Goal: Task Accomplishment & Management: Use online tool/utility

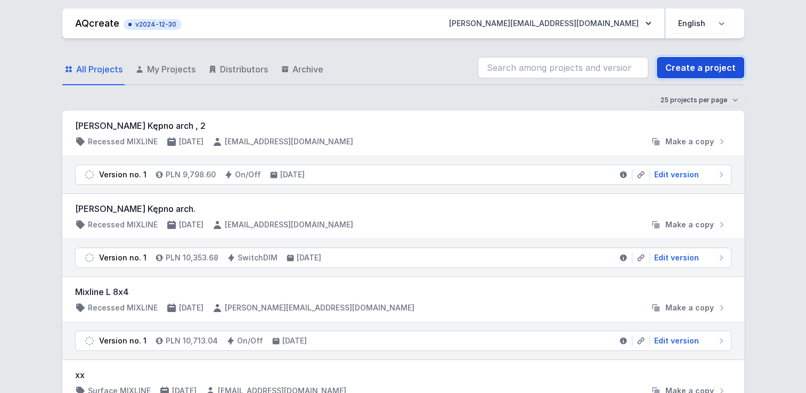
click at [733, 66] on link "Create a project" at bounding box center [700, 67] width 87 height 21
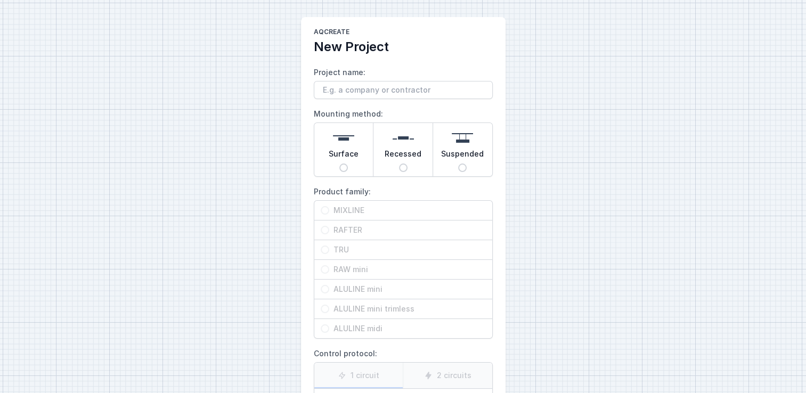
click at [425, 84] on input "Project name:" at bounding box center [403, 90] width 179 height 18
type input "test"
click at [568, 148] on div "AQcreate New Project Project name: test Mounting method: Surface Recessed Suspe…" at bounding box center [403, 267] width 806 height 534
click at [344, 168] on input "Surface" at bounding box center [343, 168] width 9 height 9
radio input "true"
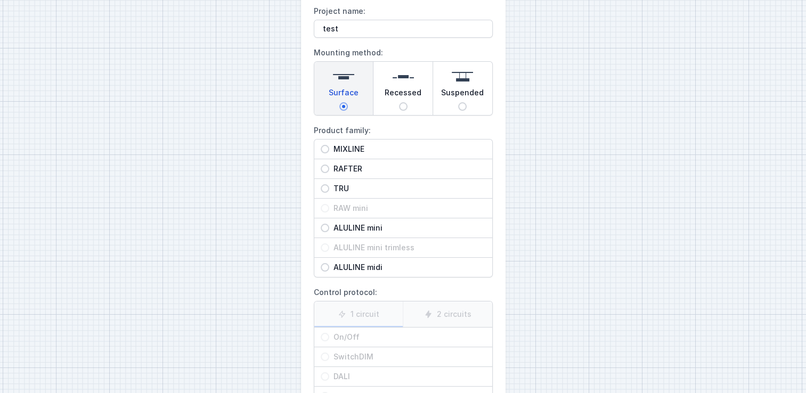
scroll to position [62, 0]
click at [328, 150] on input "MIXLINE" at bounding box center [325, 148] width 9 height 9
radio input "true"
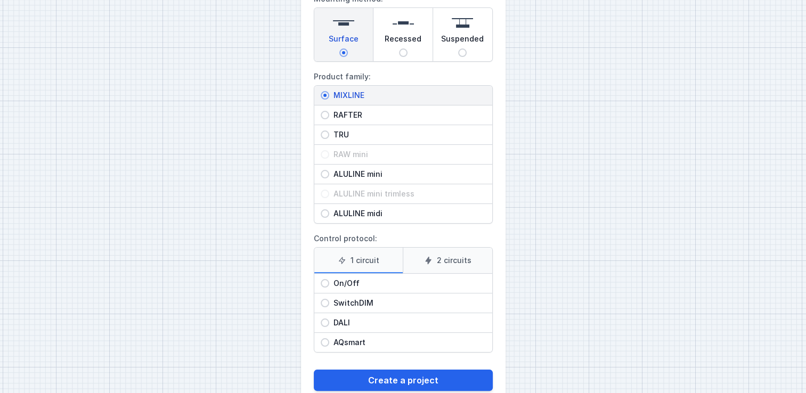
scroll to position [139, 0]
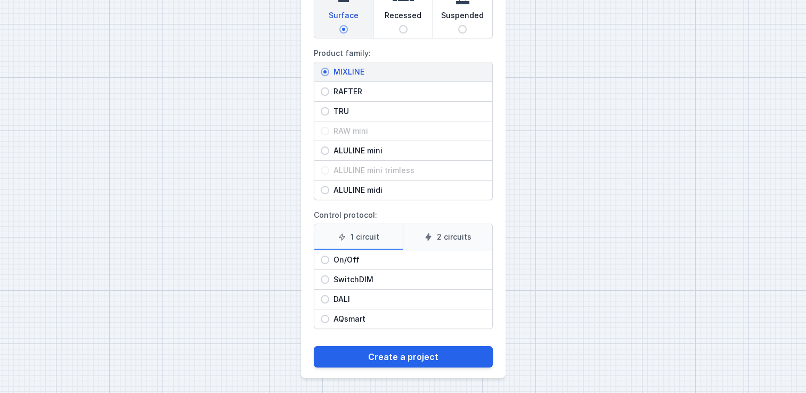
click at [324, 295] on input "DALI" at bounding box center [325, 299] width 9 height 9
radio input "true"
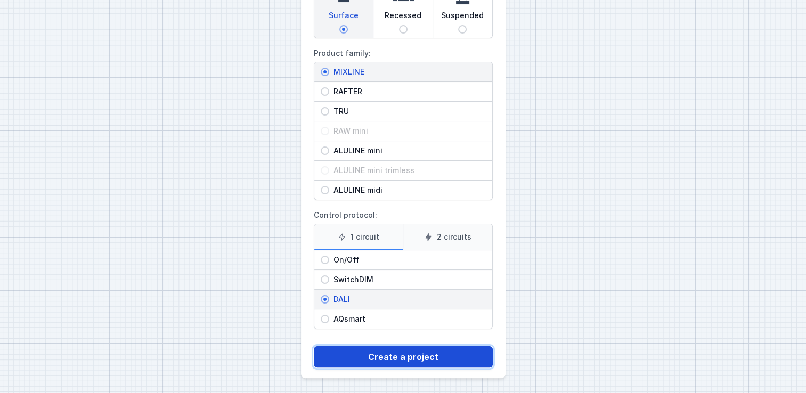
click at [347, 355] on button "Create a project" at bounding box center [403, 356] width 179 height 21
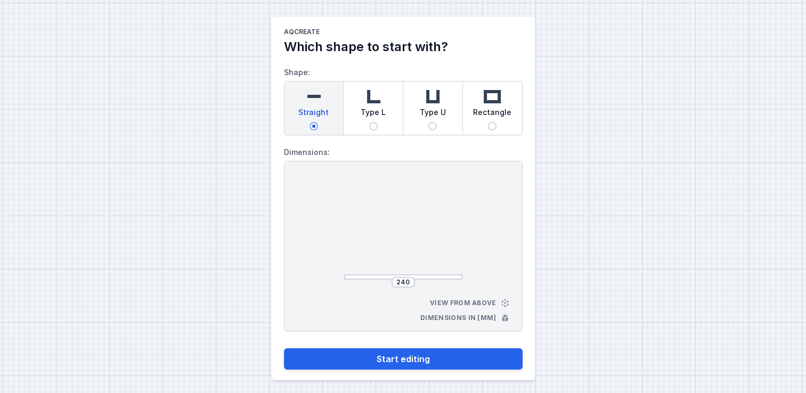
click at [376, 107] on span "Type L" at bounding box center [373, 114] width 25 height 15
click at [376, 122] on input "Type L" at bounding box center [373, 126] width 9 height 9
radio input "true"
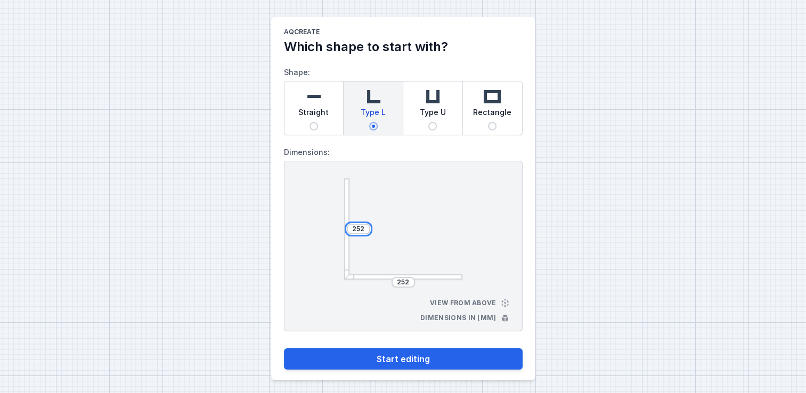
click at [362, 231] on input "252" at bounding box center [358, 229] width 17 height 9
type input "2520"
click at [407, 279] on input "252" at bounding box center [403, 282] width 17 height 9
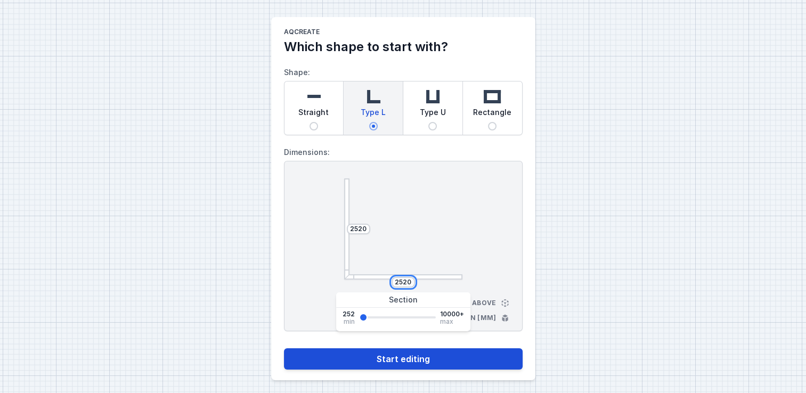
type input "2520"
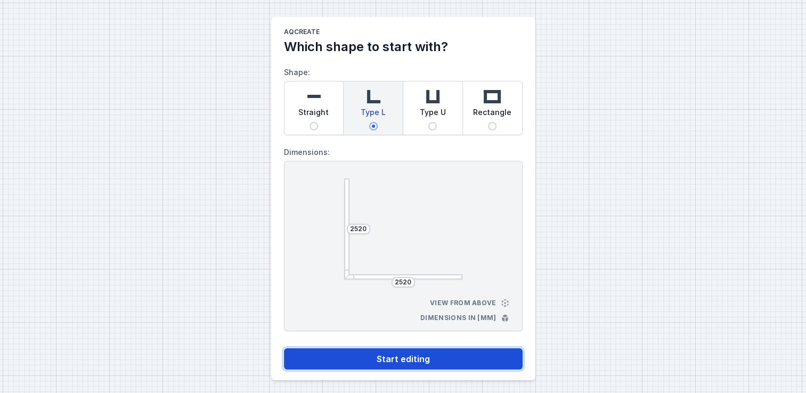
click at [443, 355] on button "Start editing" at bounding box center [403, 359] width 239 height 21
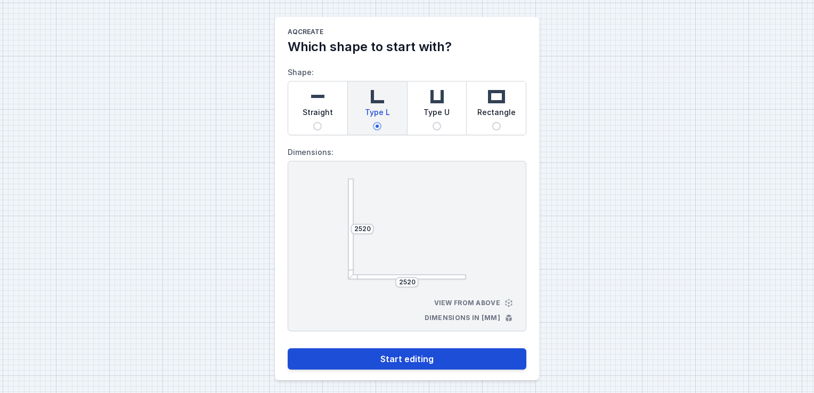
select select "4"
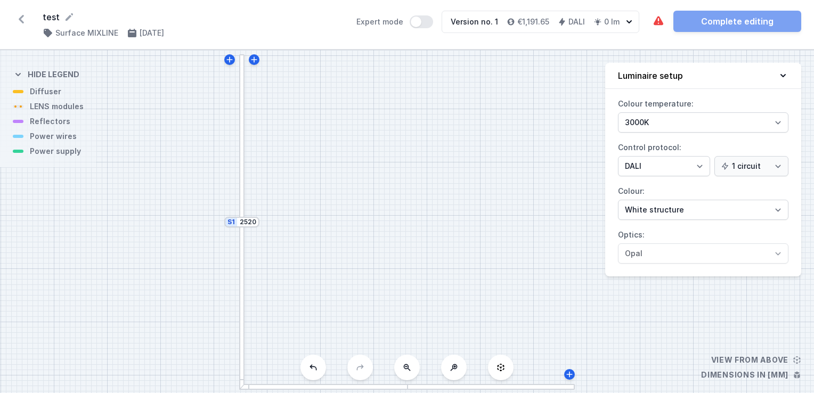
click at [242, 188] on div at bounding box center [242, 137] width 6 height 167
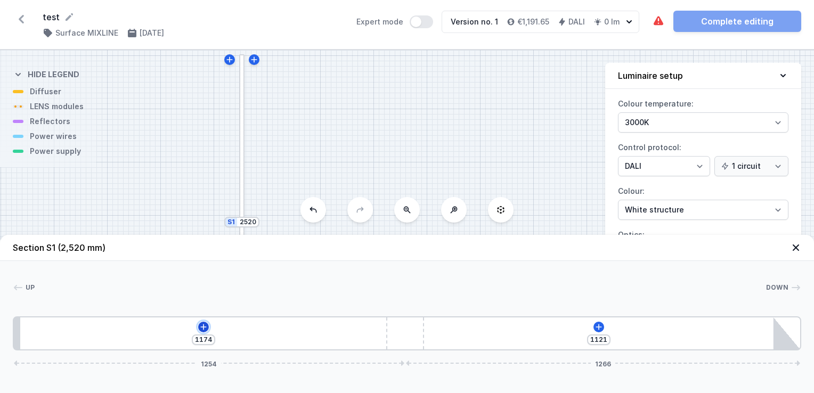
click at [199, 329] on icon at bounding box center [203, 327] width 9 height 9
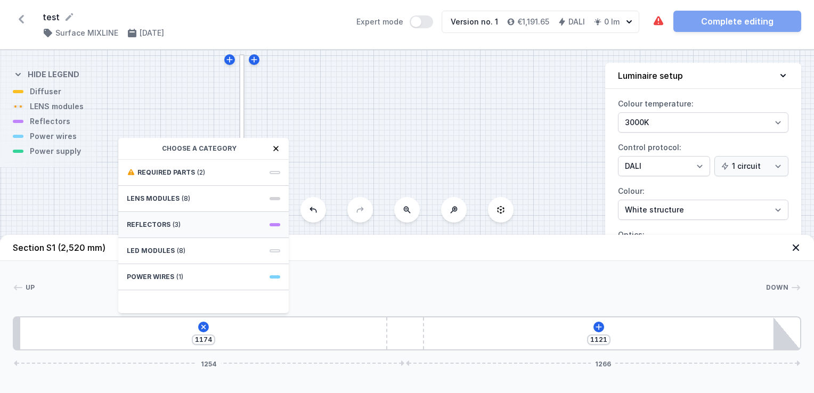
click at [181, 225] on div "Reflectors (3)" at bounding box center [203, 225] width 171 height 26
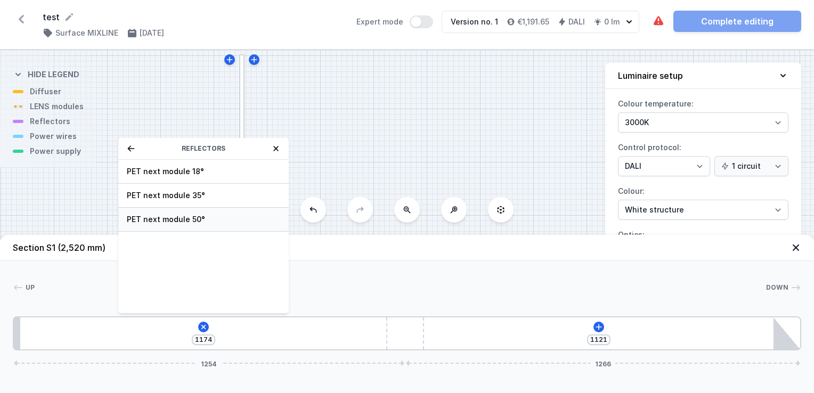
click at [200, 221] on span "PET next module 50°" at bounding box center [203, 219] width 153 height 11
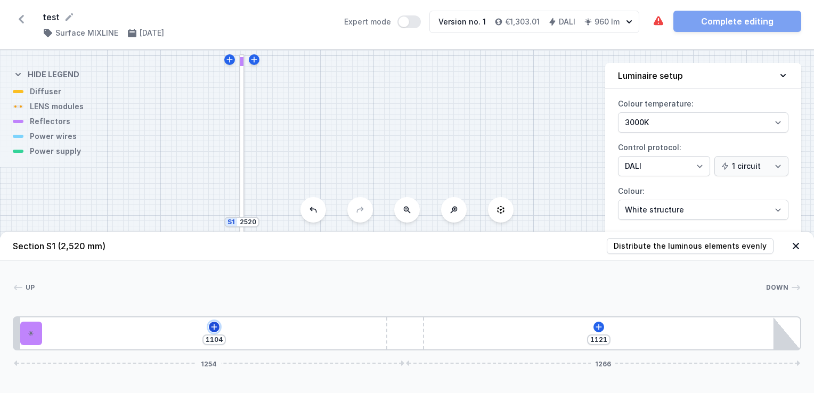
click at [217, 328] on icon at bounding box center [214, 327] width 9 height 9
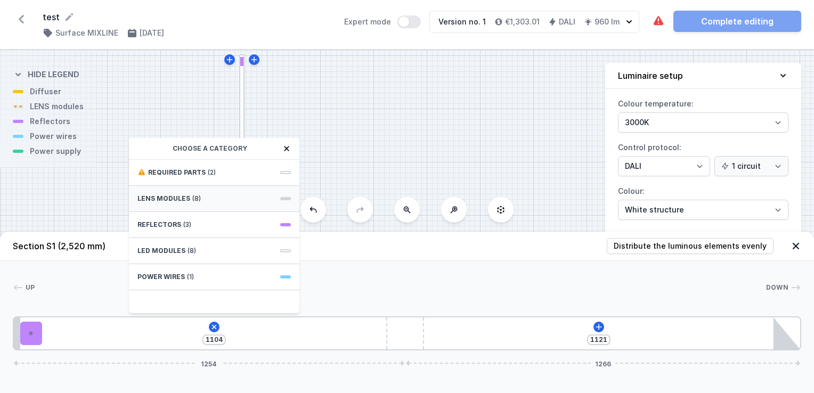
click at [204, 194] on div "LENS modules (8)" at bounding box center [214, 199] width 171 height 26
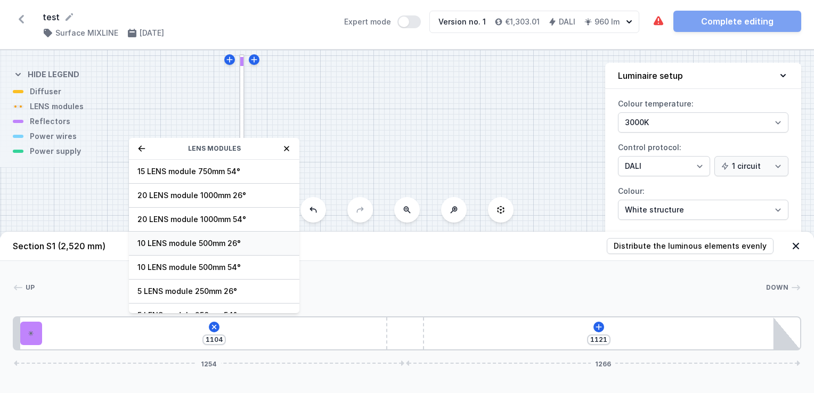
click at [213, 242] on span "10 LENS module 500mm 26°" at bounding box center [214, 243] width 153 height 11
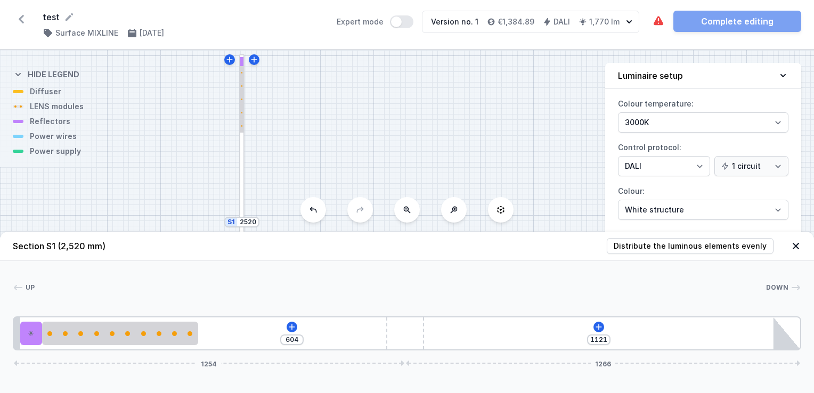
click at [296, 324] on div "604 1121 1254 1266" at bounding box center [407, 334] width 789 height 34
click at [294, 325] on icon at bounding box center [292, 327] width 9 height 9
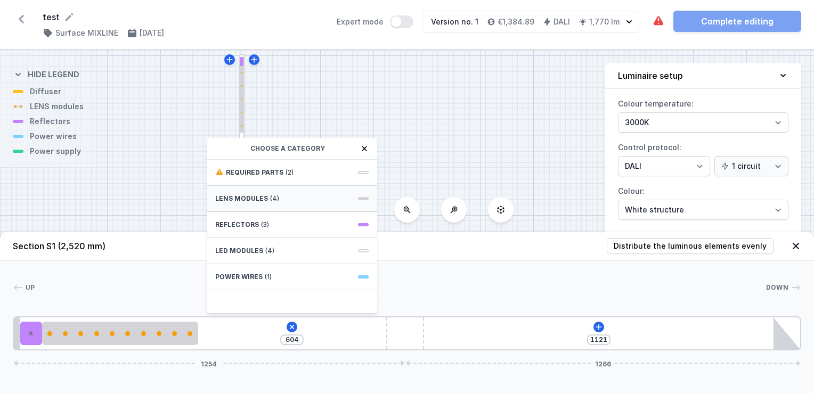
click at [279, 203] on div "LENS modules (4)" at bounding box center [292, 199] width 171 height 26
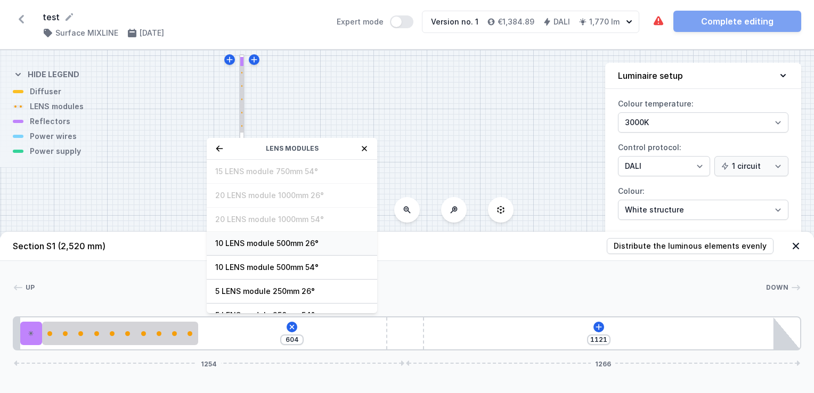
click at [275, 237] on div "10 LENS module 500mm 26°" at bounding box center [292, 244] width 171 height 24
type input "104"
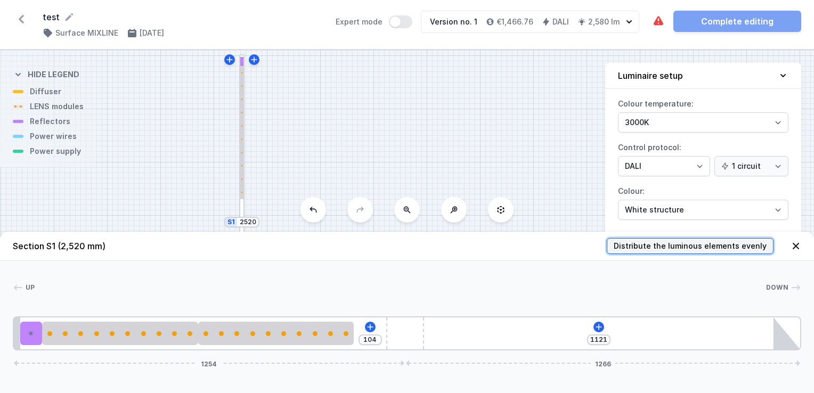
click at [669, 250] on span "Distribute the luminous elements evenly" at bounding box center [690, 246] width 153 height 11
type input "276"
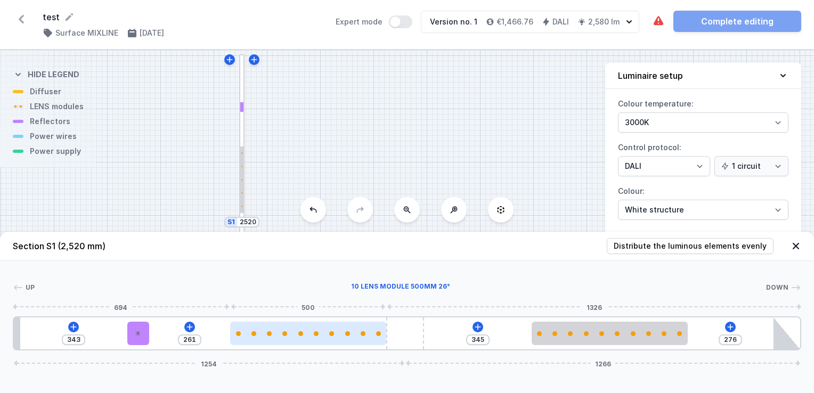
drag, startPoint x: 320, startPoint y: 328, endPoint x: 342, endPoint y: 326, distance: 22.5
click at [342, 326] on div at bounding box center [308, 333] width 156 height 23
drag, startPoint x: 336, startPoint y: 337, endPoint x: 362, endPoint y: 334, distance: 26.9
click at [362, 334] on div at bounding box center [308, 333] width 156 height 23
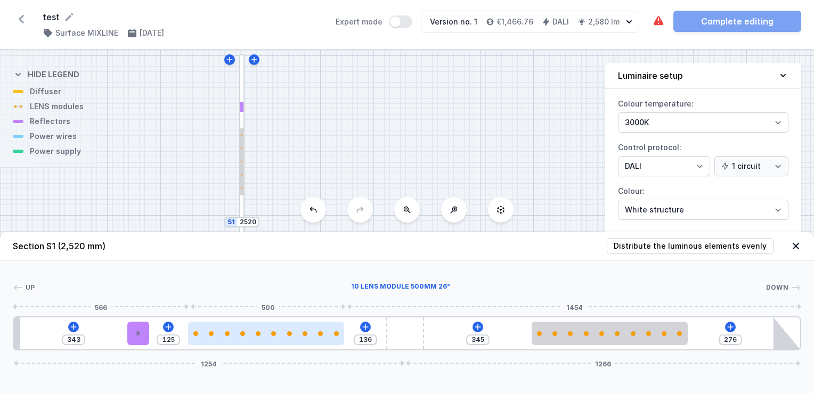
type input "117"
type input "144"
type input "107"
type input "154"
type input "103"
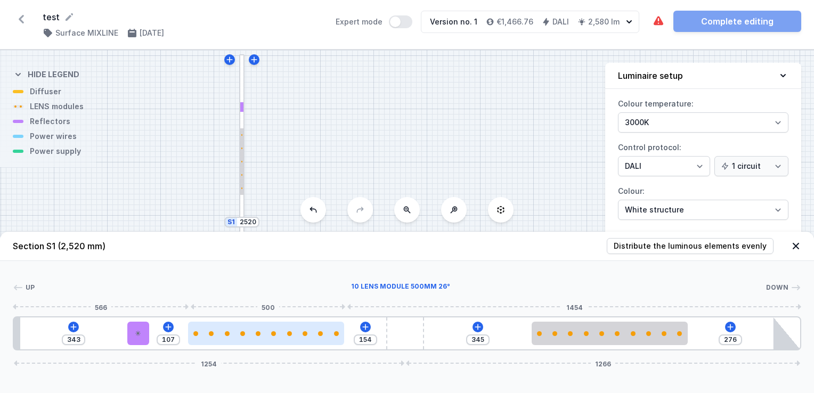
type input "158"
type input "97"
type input "164"
type input "87"
type input "174"
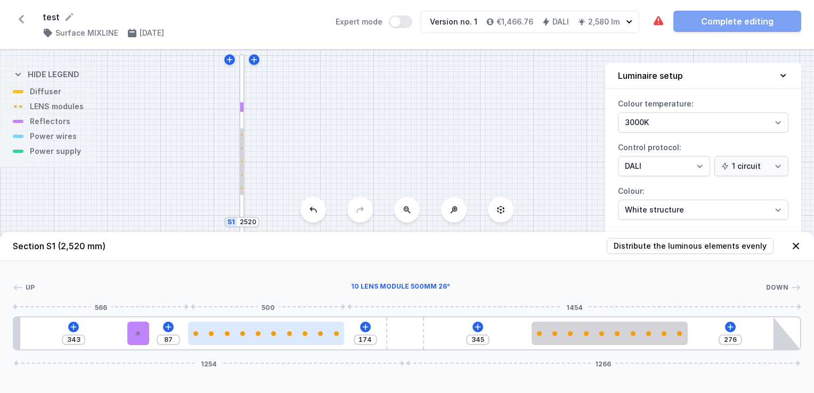
type input "80"
type input "181"
type input "72"
type input "88"
type input "173"
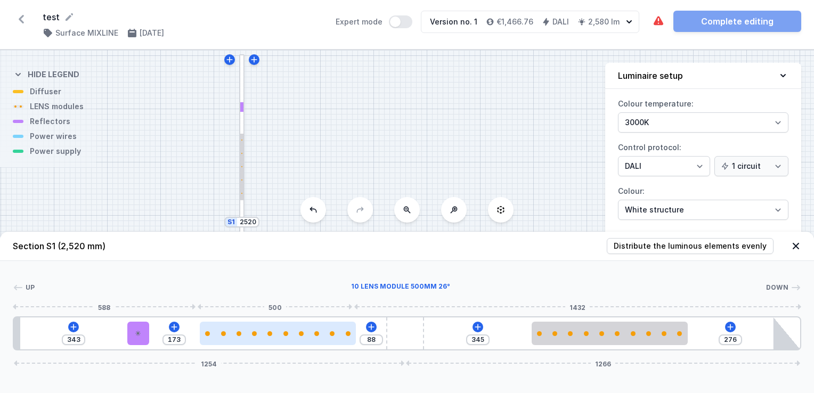
type input "84"
type input "177"
type input "81"
type input "180"
type input "76"
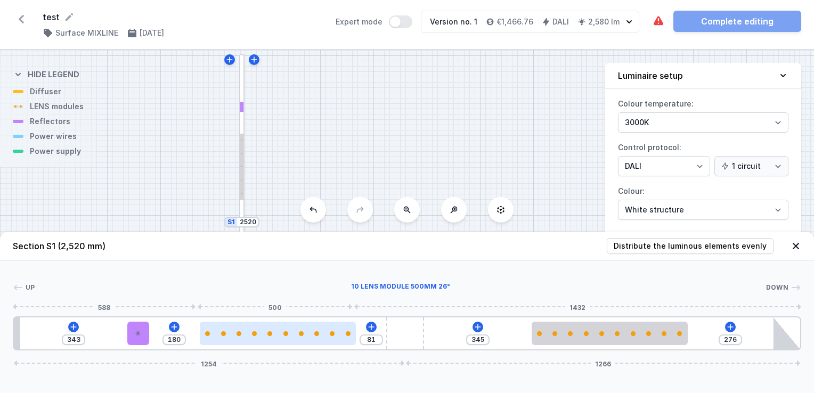
type input "185"
type input "73"
type input "188"
type input "71"
type input "190"
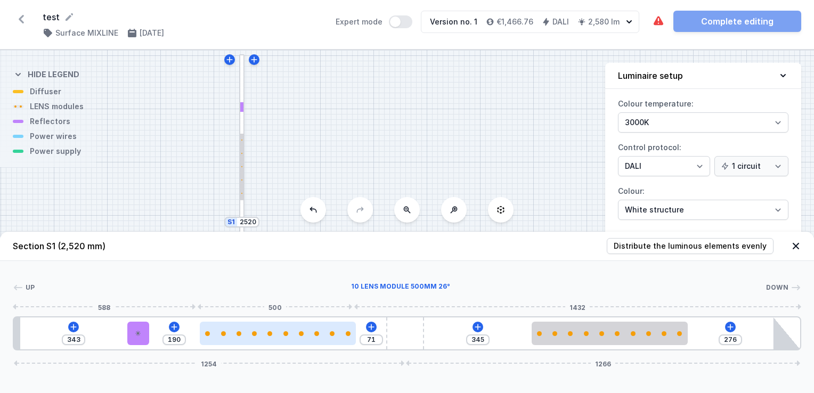
type input "69"
type input "192"
type input "76"
type input "185"
type input "113"
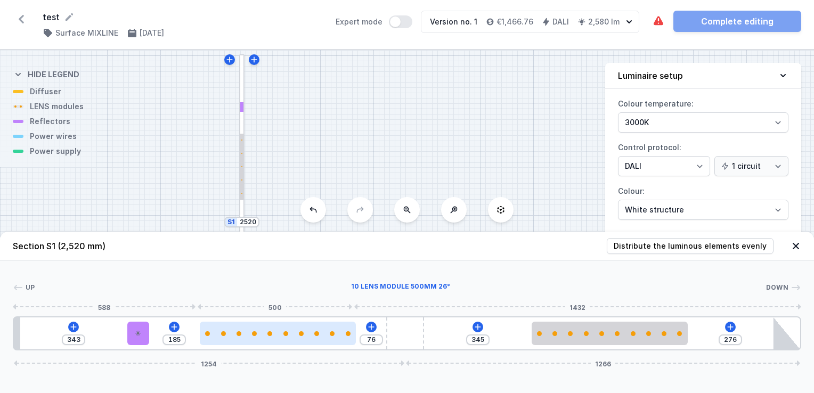
type input "148"
type input "118"
type input "143"
type input "123"
type input "138"
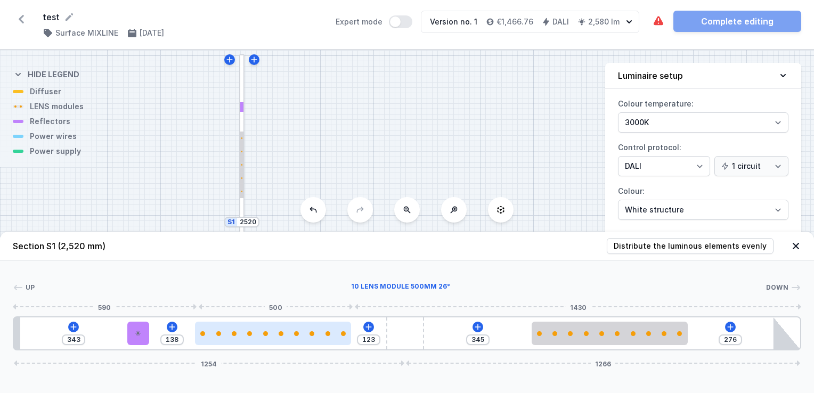
type input "129"
type input "132"
type input "134"
type input "127"
type input "141"
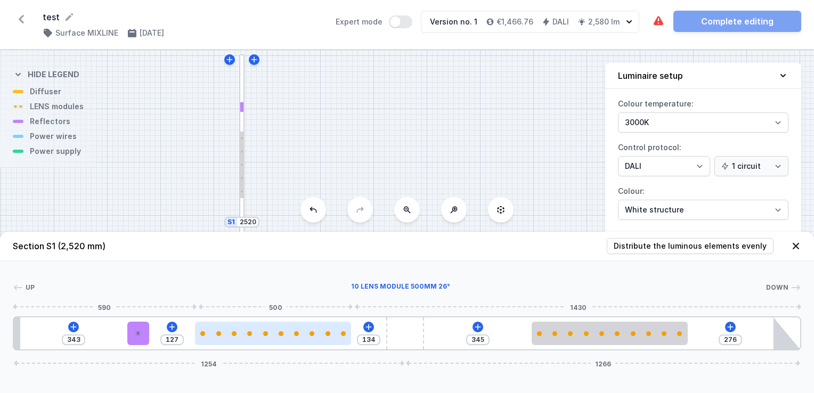
type input "120"
type input "146"
type input "115"
type input "158"
type input "103"
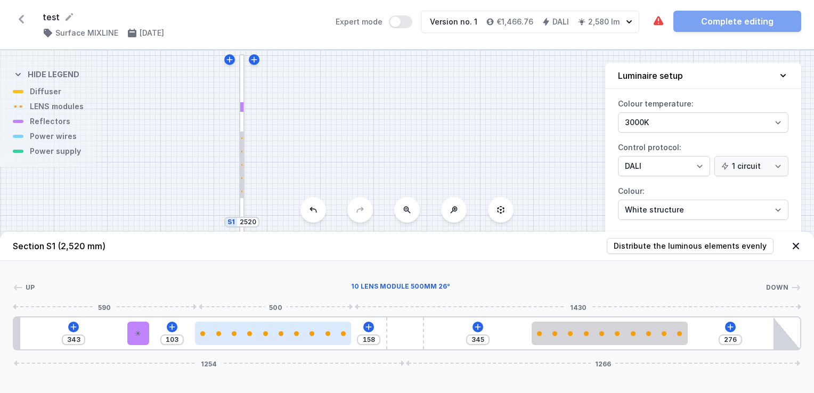
type input "166"
type input "95"
type input "173"
type input "88"
type input "176"
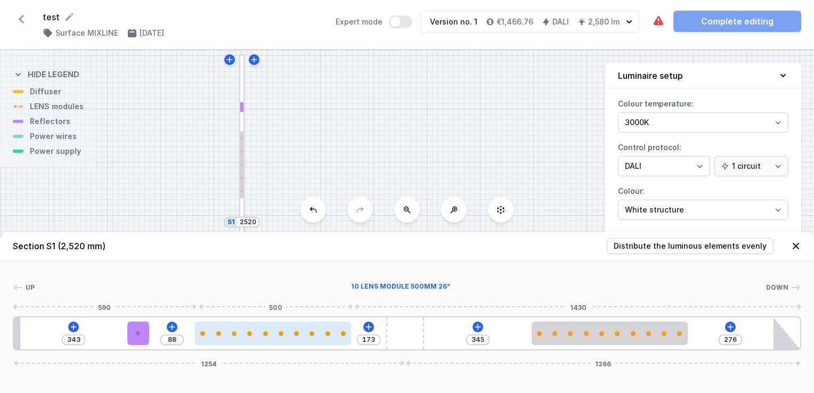
type input "85"
type input "179"
type input "82"
type input "181"
type input "80"
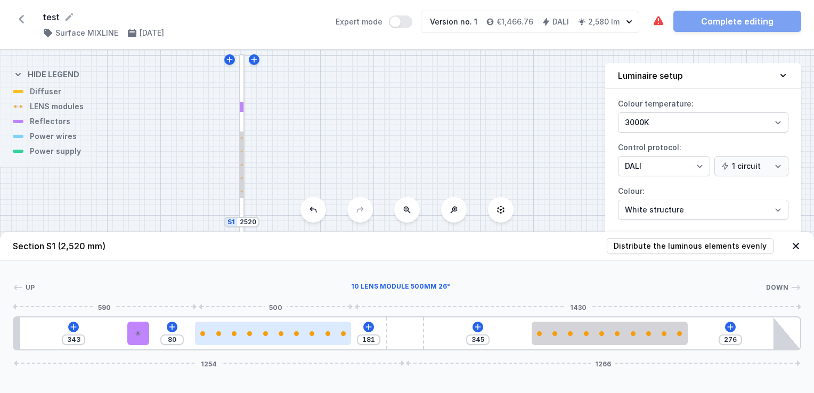
type input "183"
type input "78"
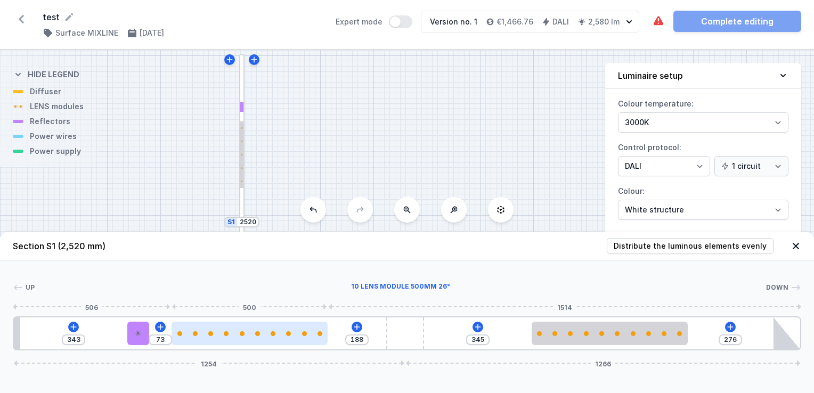
type input "186"
type input "75"
type input "184"
type input "77"
type input "181"
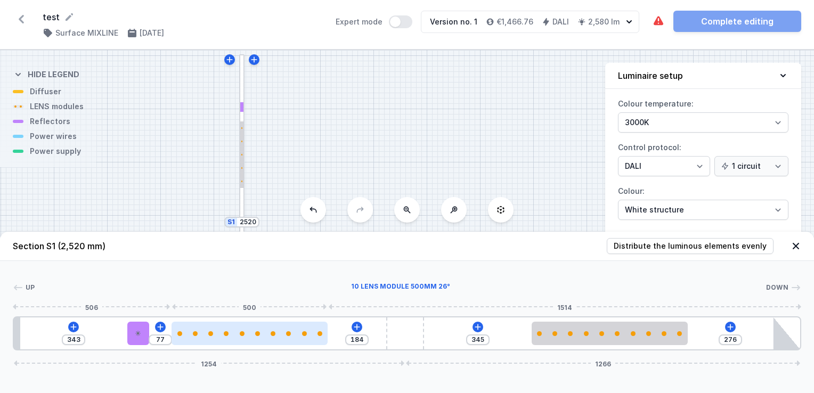
type input "80"
type input "183"
type input "78"
type input "181"
type input "80"
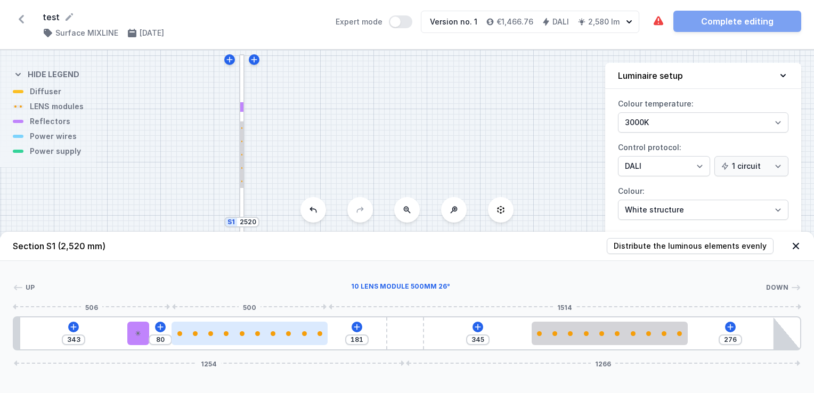
type input "176"
type input "85"
type input "174"
type input "87"
type input "171"
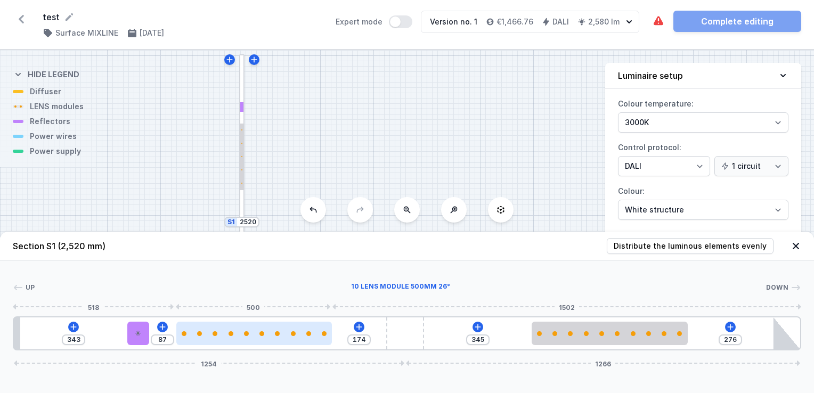
type input "90"
type input "168"
type input "93"
type input "166"
type input "95"
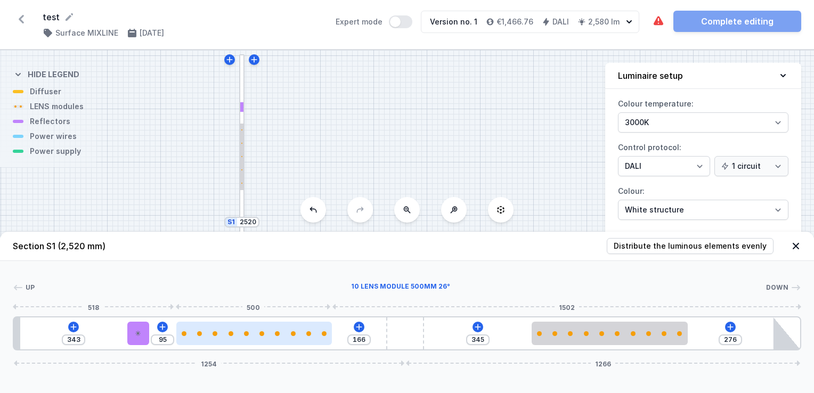
type input "154"
type input "107"
type input "148"
type input "113"
type input "141"
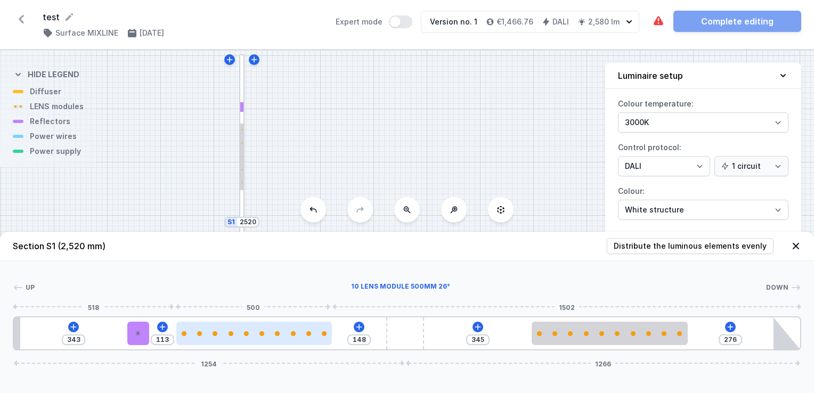
type input "120"
type input "134"
type input "127"
type input "128"
type input "133"
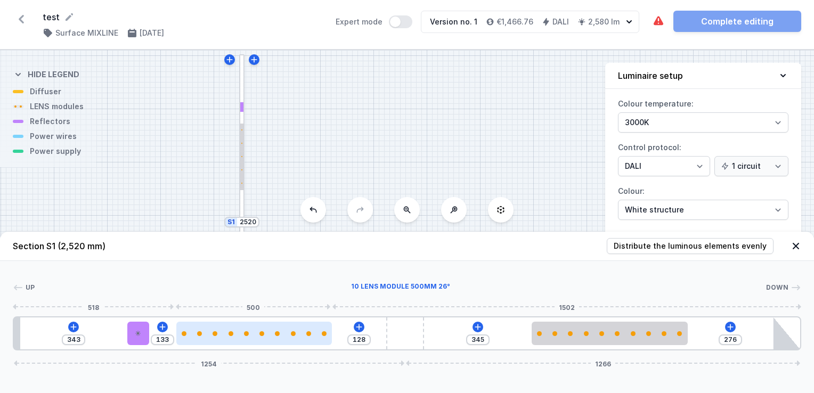
type input "118"
type input "143"
type input "108"
type input "153"
type input "98"
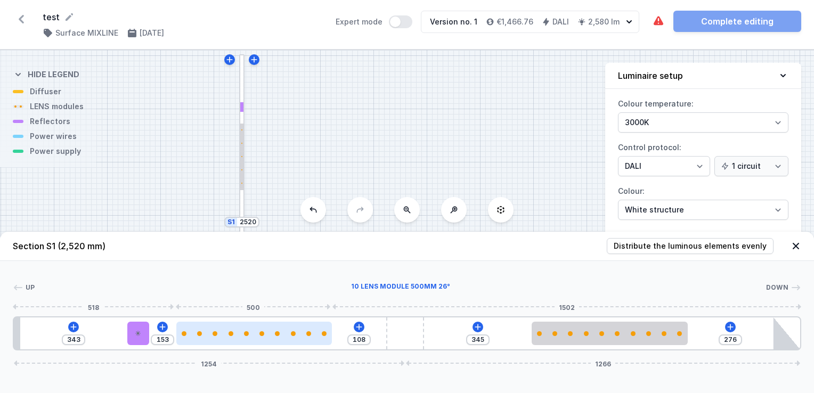
type input "163"
type input "94"
type input "167"
type input "91"
type input "170"
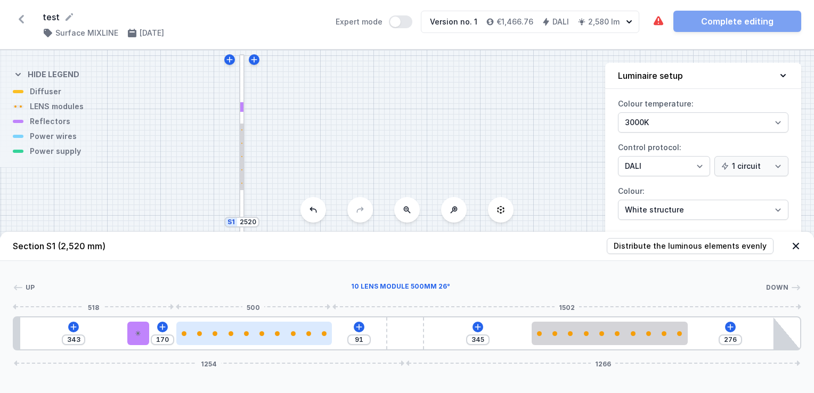
type input "84"
type input "177"
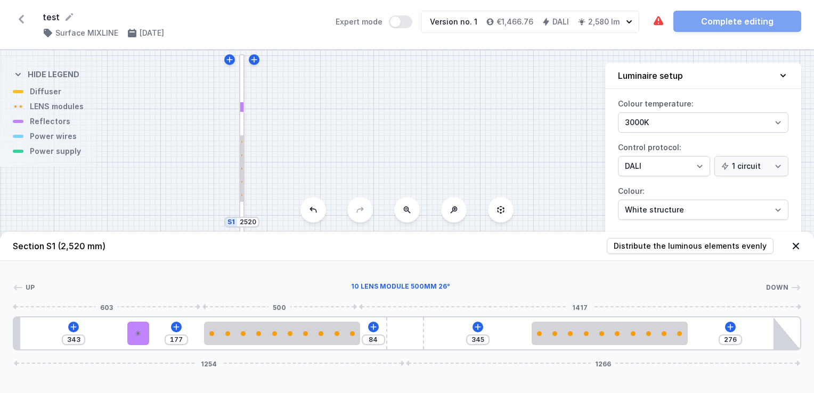
type input "78"
type input "183"
type input "73"
type input "188"
type input "63"
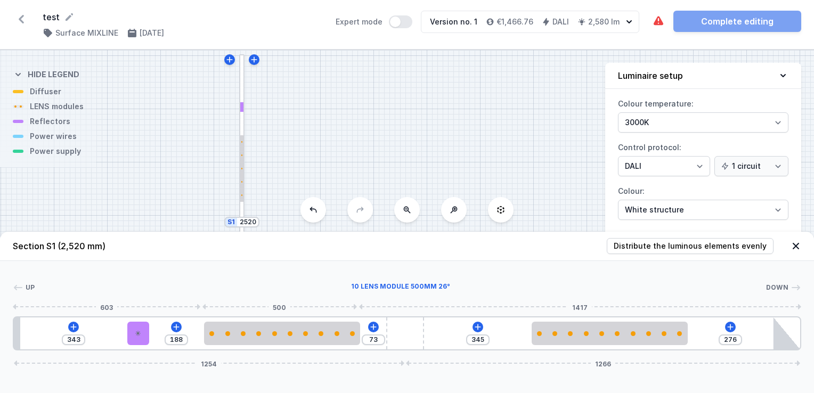
type input "198"
type input "56"
type input "205"
type input "49"
type input "212"
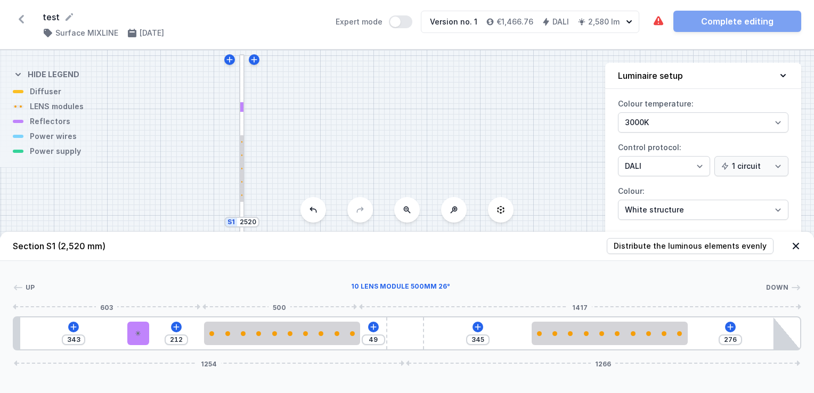
type input "47"
type input "214"
type input "46"
type input "215"
type input "44"
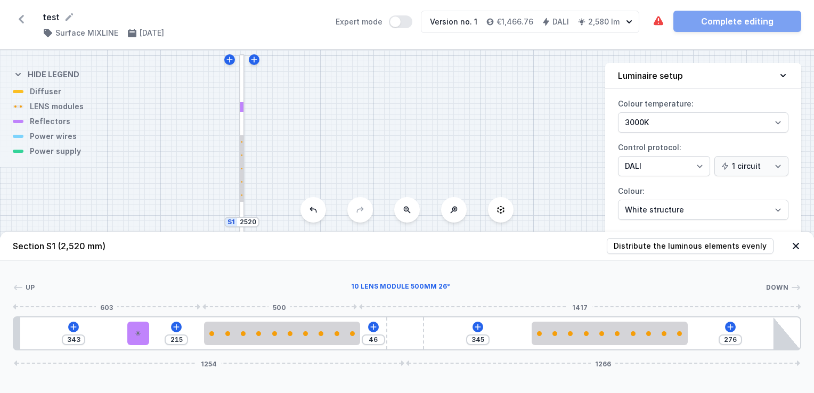
type input "217"
type input "42"
type input "219"
type input "41"
type input "220"
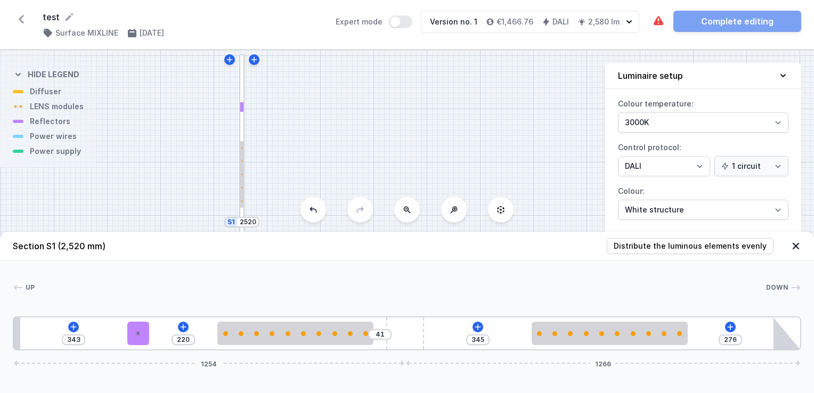
type input "54"
type input "207"
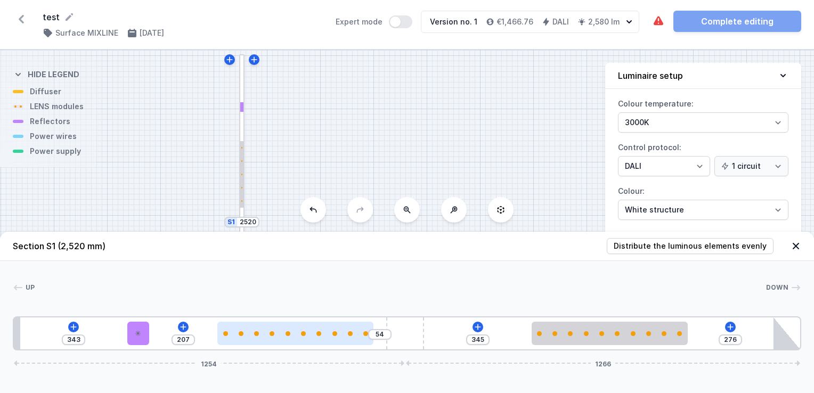
type input "76"
type input "185"
type input "83"
type input "178"
type input "88"
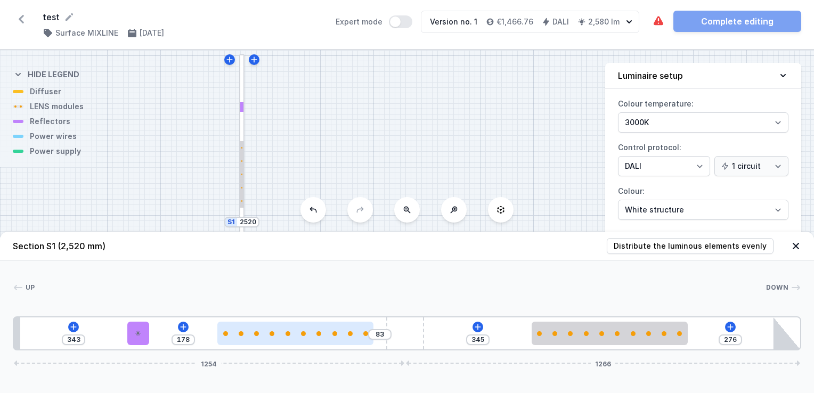
type input "173"
type input "94"
type input "167"
type input "108"
type input "153"
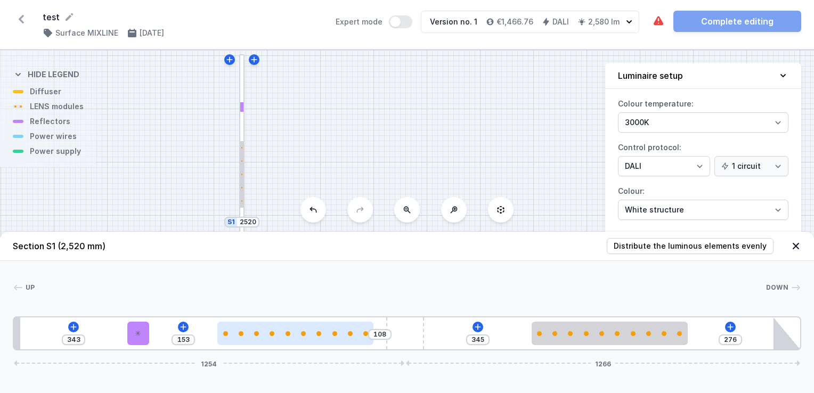
type input "118"
type input "143"
type input "128"
type input "133"
type input "138"
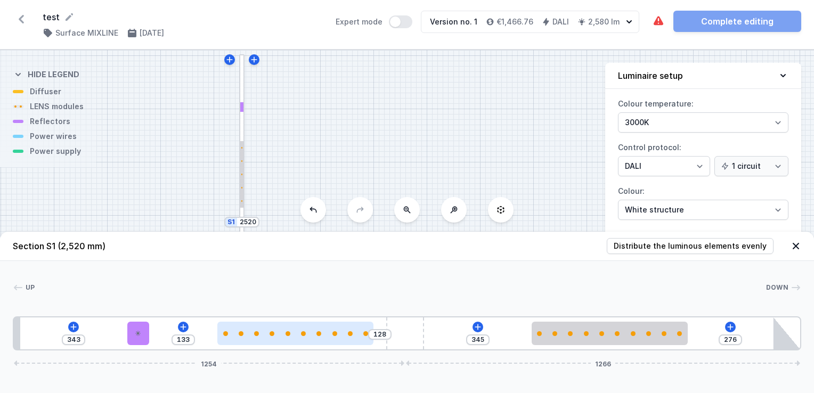
type input "123"
type input "141"
type input "120"
type input "151"
type input "110"
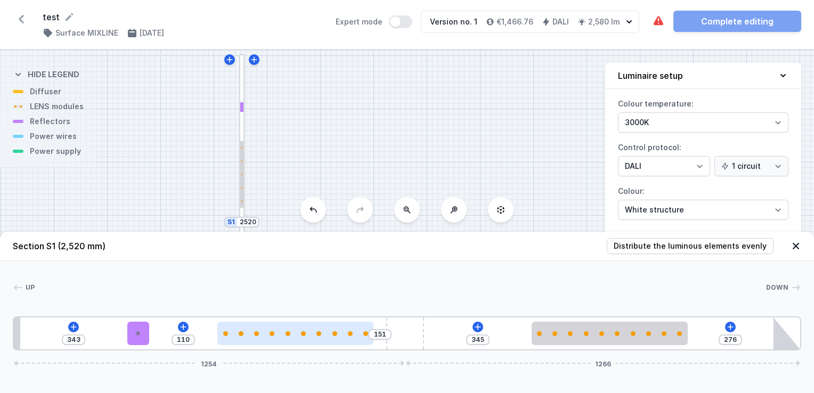
type input "159"
type input "102"
type input "164"
type input "97"
type input "166"
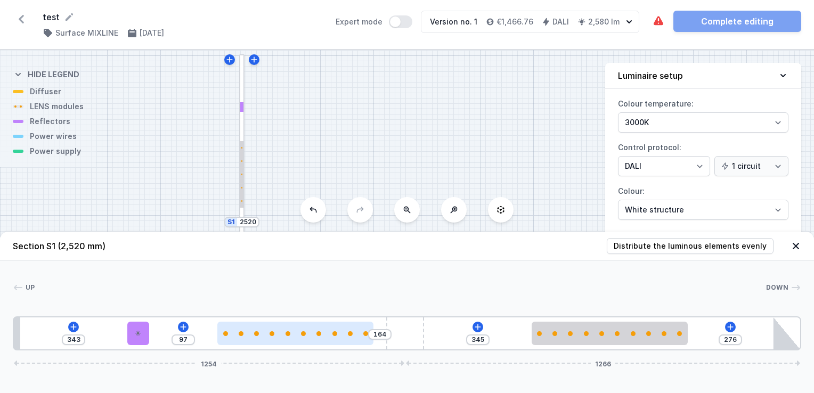
type input "95"
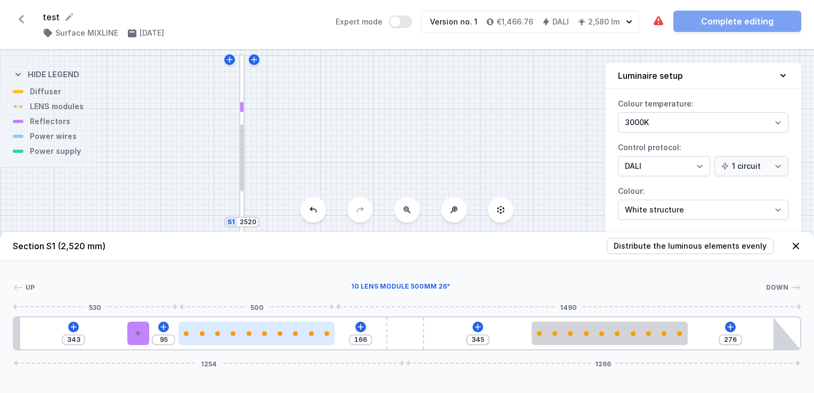
type input "168"
type input "93"
type input "166"
type input "95"
type input "164"
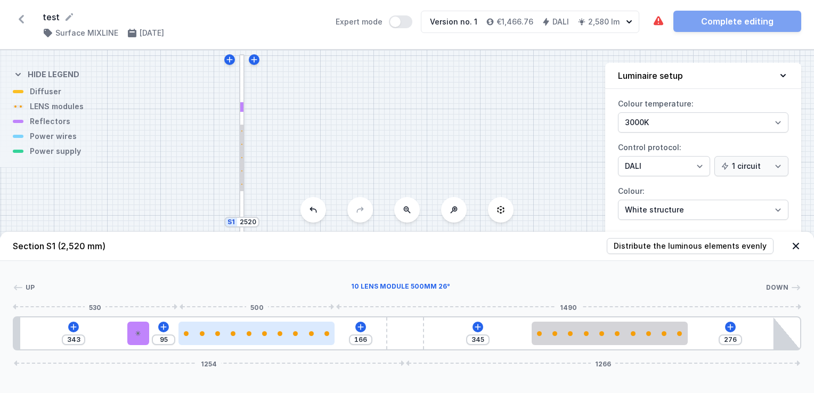
type input "97"
type input "163"
type input "98"
type input "161"
type input "100"
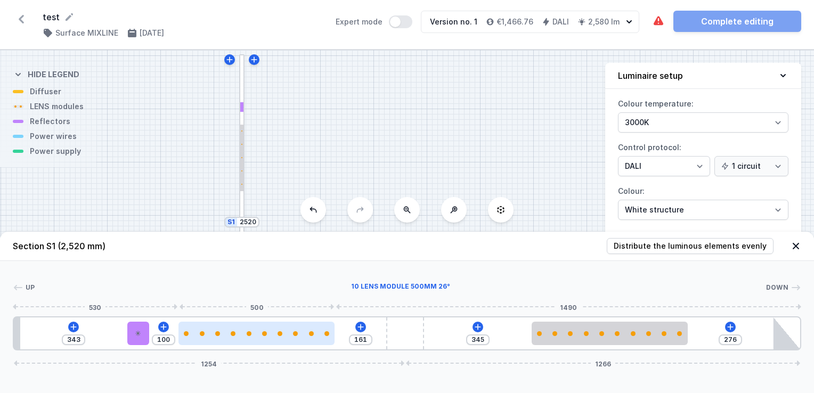
type input "158"
type input "103"
type input "156"
type input "105"
type input "154"
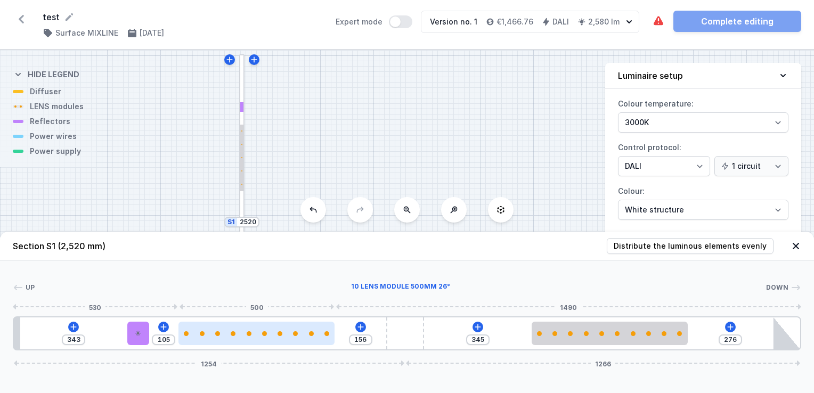
type input "107"
type input "153"
type input "108"
type input "149"
type input "112"
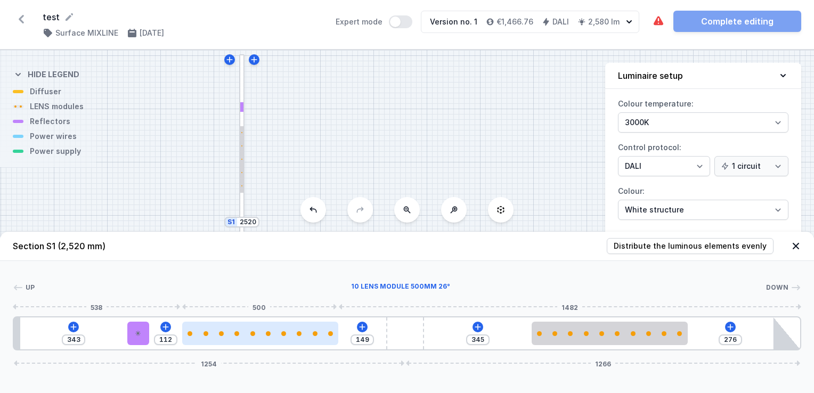
type input "148"
type input "113"
type input "146"
type input "115"
type input "144"
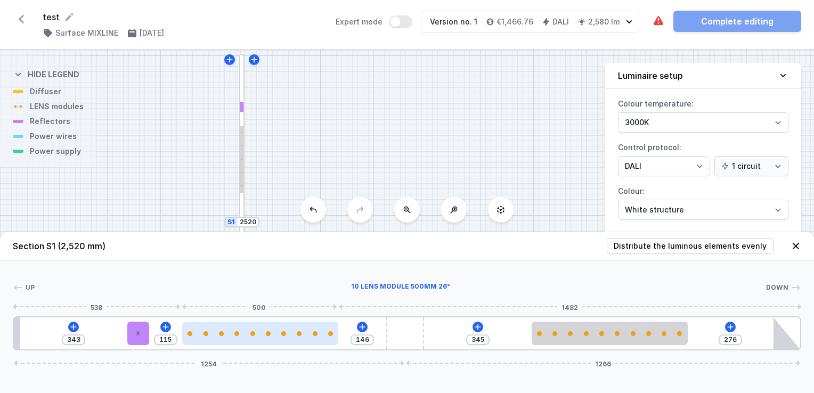
type input "117"
type input "143"
type input "118"
type input "141"
type input "120"
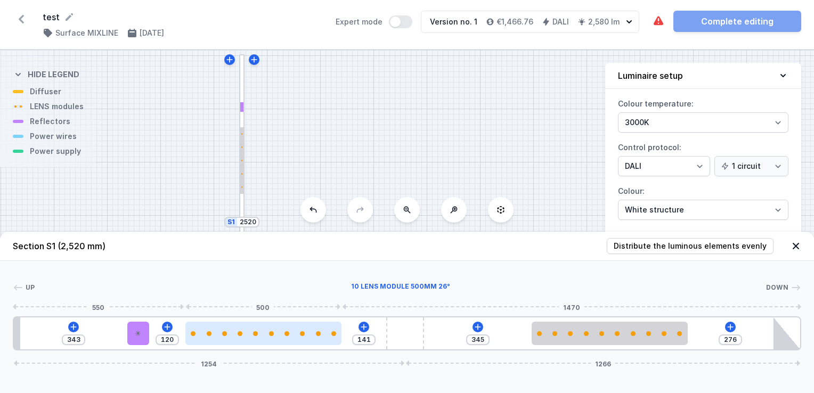
drag, startPoint x: 341, startPoint y: 334, endPoint x: 294, endPoint y: 339, distance: 46.7
click at [294, 339] on div at bounding box center [263, 333] width 156 height 23
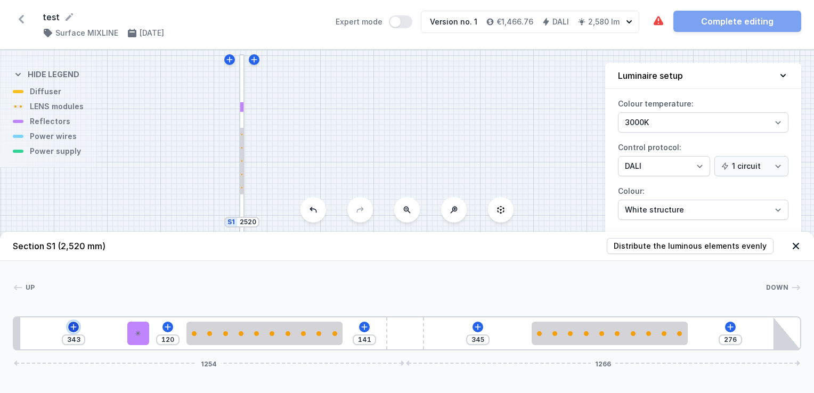
click at [75, 327] on icon at bounding box center [73, 327] width 9 height 9
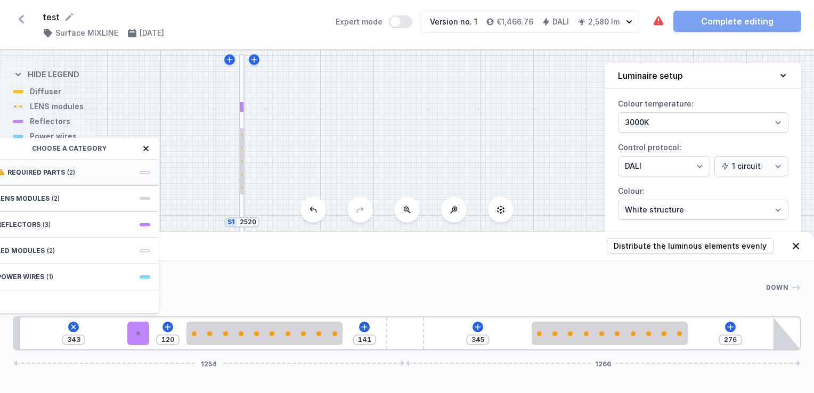
click at [67, 175] on span "(2)" at bounding box center [71, 172] width 8 height 9
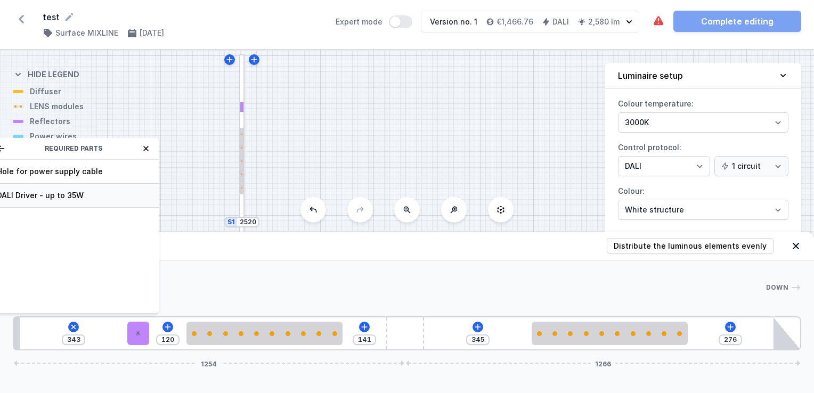
click at [59, 190] on span "DALI Driver - up to 35W" at bounding box center [73, 195] width 153 height 11
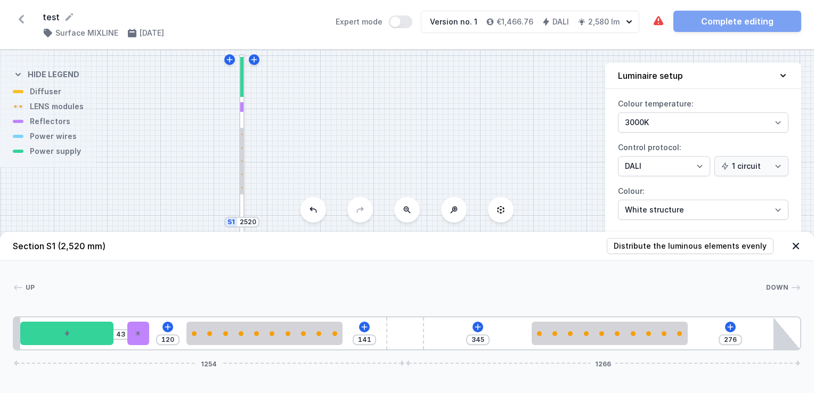
type input "43"
click at [476, 324] on icon at bounding box center [478, 327] width 9 height 9
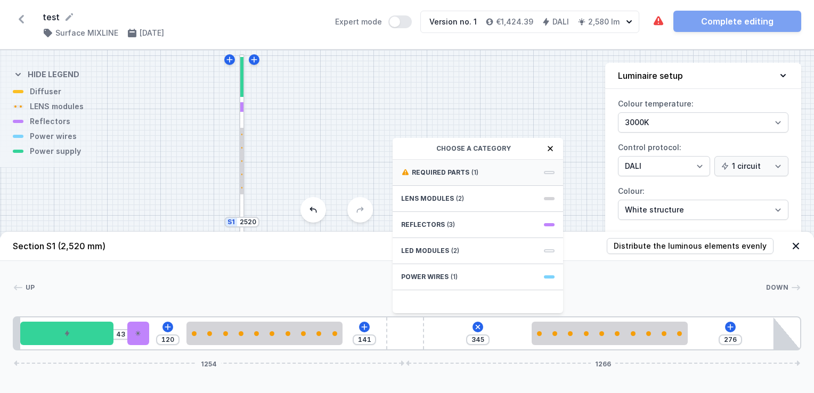
click at [429, 175] on span "Required parts" at bounding box center [441, 172] width 58 height 9
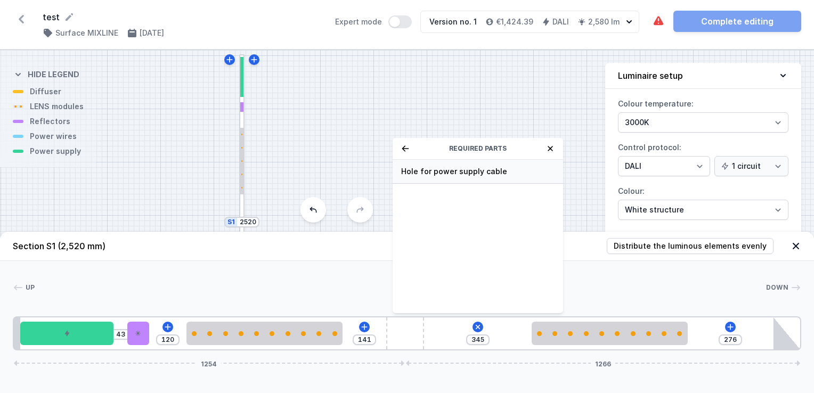
click at [454, 172] on span "Hole for power supply cable" at bounding box center [477, 171] width 153 height 11
type input "265"
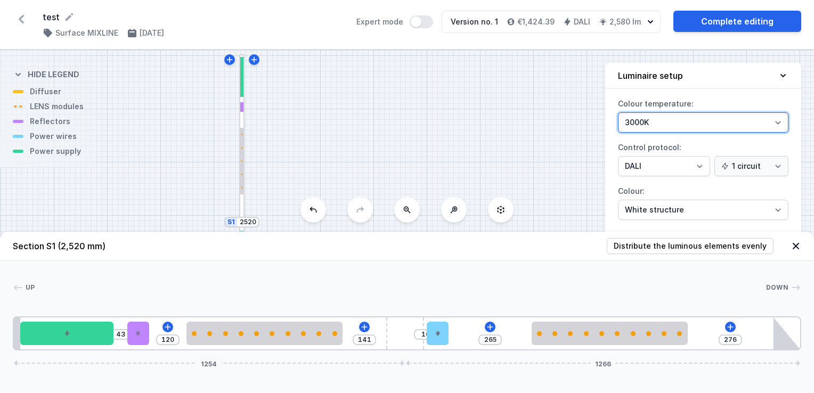
click at [715, 120] on select "3000K 4000K 2700K" at bounding box center [703, 122] width 171 height 20
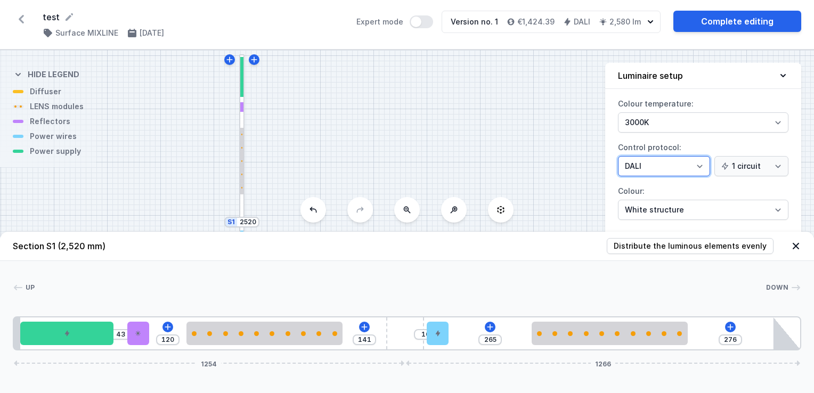
click at [697, 169] on select "On/Off SwitchDIM DALI AQsmart" at bounding box center [664, 166] width 92 height 20
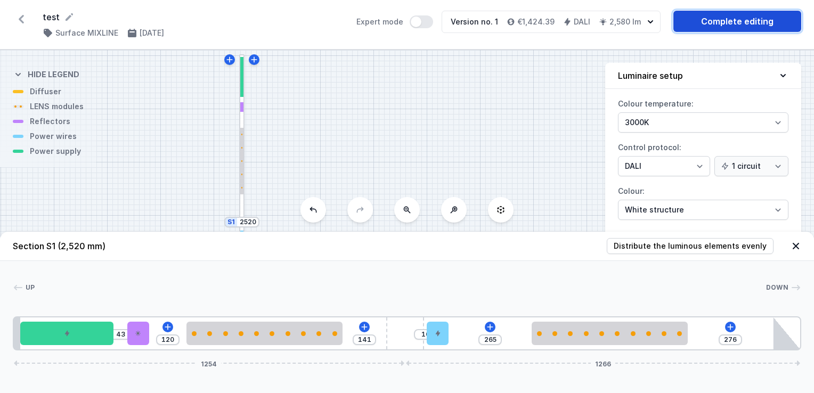
click at [707, 20] on link "Complete editing" at bounding box center [738, 21] width 128 height 21
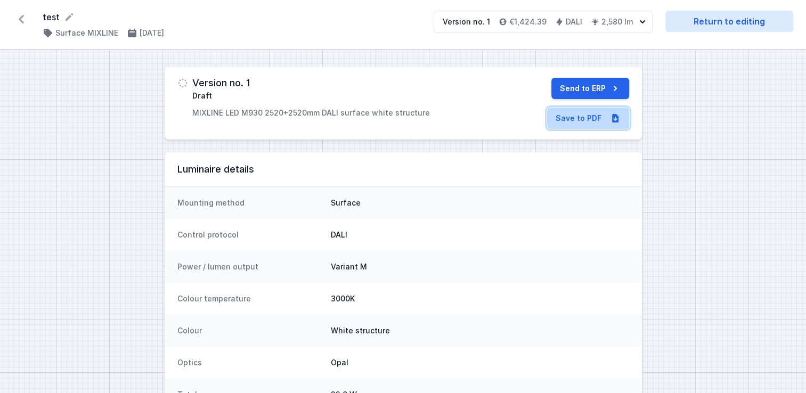
click at [601, 117] on link "Save to PDF" at bounding box center [588, 118] width 82 height 21
